Goal: Task Accomplishment & Management: Complete application form

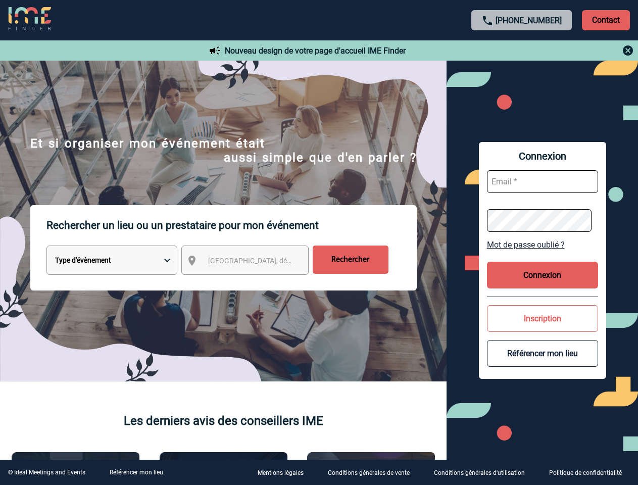
click at [319, 242] on p "Rechercher un lieu ou un prestataire pour mon événement" at bounding box center [231, 225] width 370 height 40
click at [606, 20] on p "Contact" at bounding box center [606, 20] width 48 height 20
click at [522, 51] on div at bounding box center [522, 50] width 225 height 12
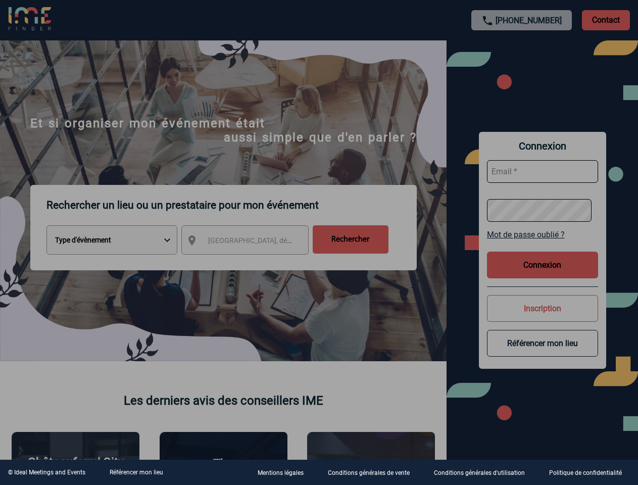
click at [254, 262] on div at bounding box center [319, 242] width 638 height 485
click at [542, 244] on div at bounding box center [319, 242] width 638 height 485
click at [542, 275] on div at bounding box center [319, 242] width 638 height 485
click at [542, 318] on div at bounding box center [319, 242] width 638 height 485
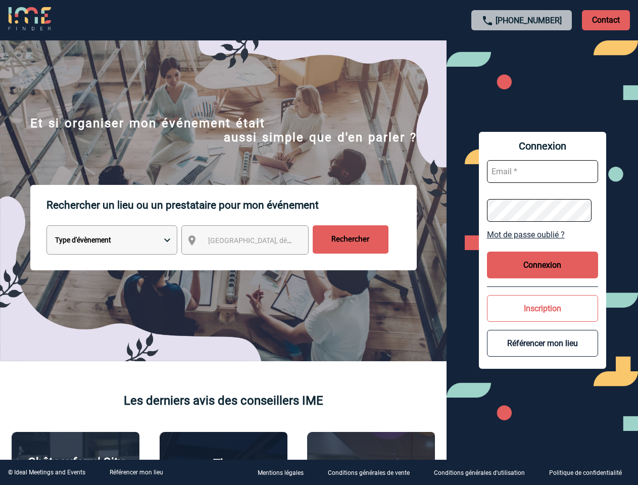
click at [542, 353] on button "Référencer mon lieu" at bounding box center [542, 343] width 111 height 27
click at [136, 472] on link "Référencer mon lieu" at bounding box center [137, 472] width 54 height 7
